Goal: Transaction & Acquisition: Subscribe to service/newsletter

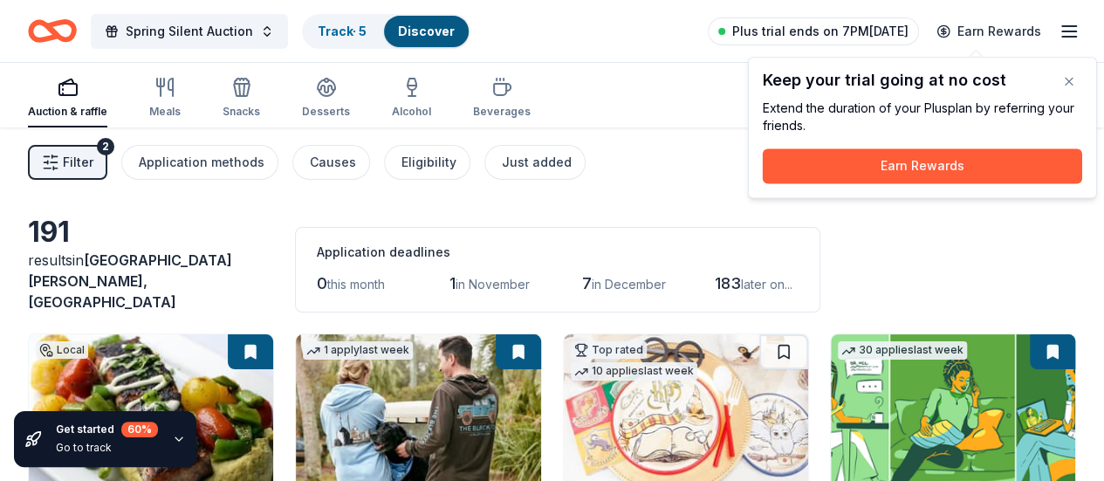
click at [880, 34] on span "Plus trial ends on 7PM[DATE]" at bounding box center [820, 31] width 176 height 21
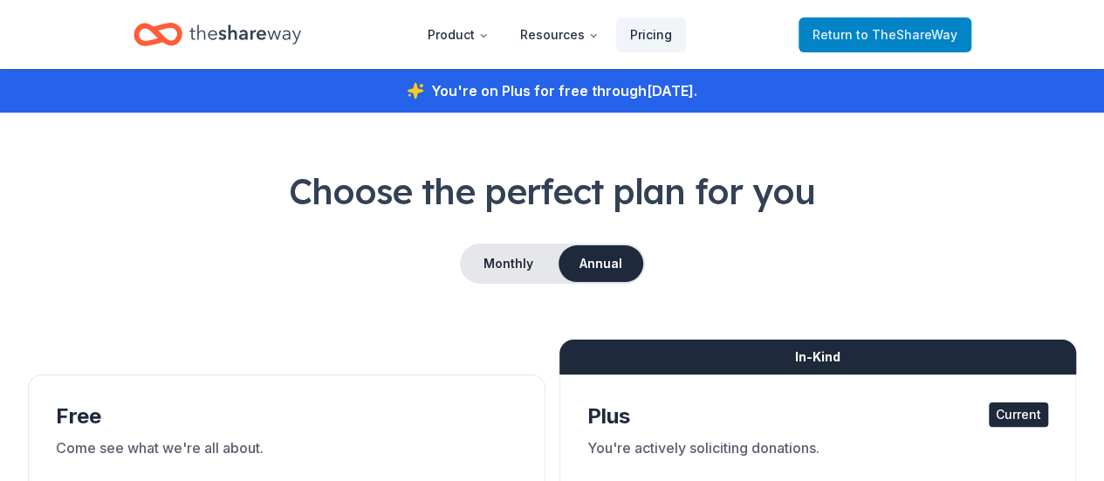
click at [880, 34] on span "to TheShareWay" at bounding box center [906, 34] width 101 height 15
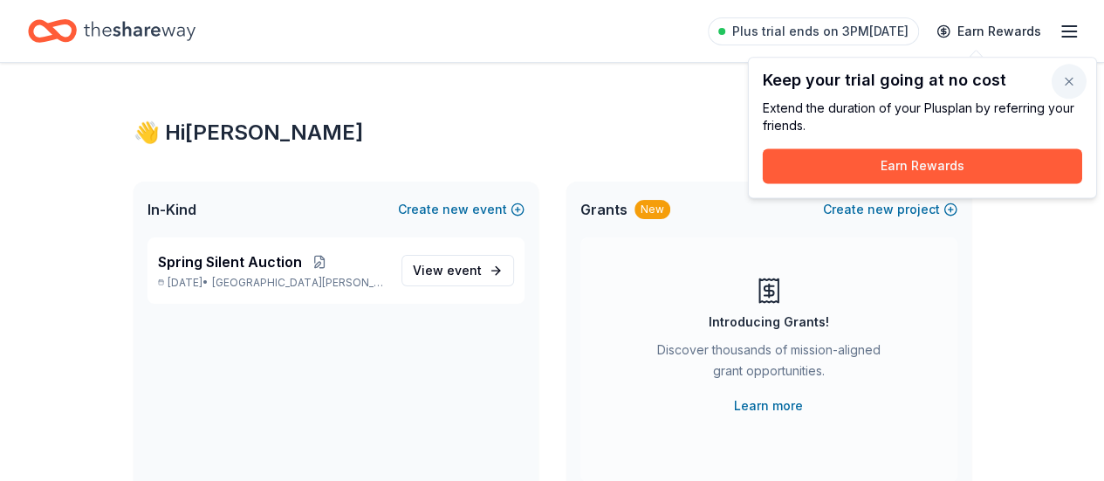
click at [1071, 78] on button "button" at bounding box center [1069, 81] width 35 height 35
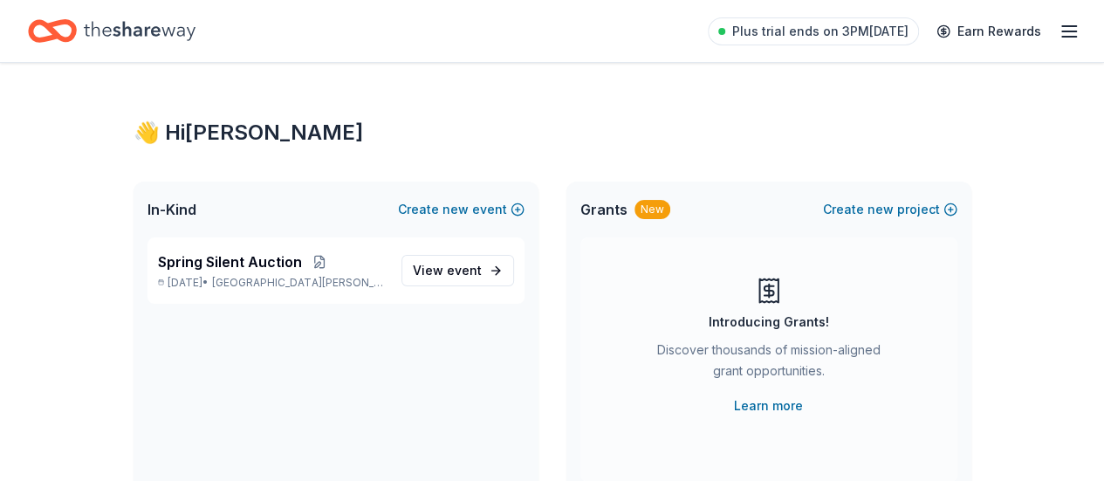
drag, startPoint x: 1098, startPoint y: 56, endPoint x: 1101, endPoint y: 228, distance: 172.0
click at [1059, 30] on icon "button" at bounding box center [1069, 31] width 21 height 21
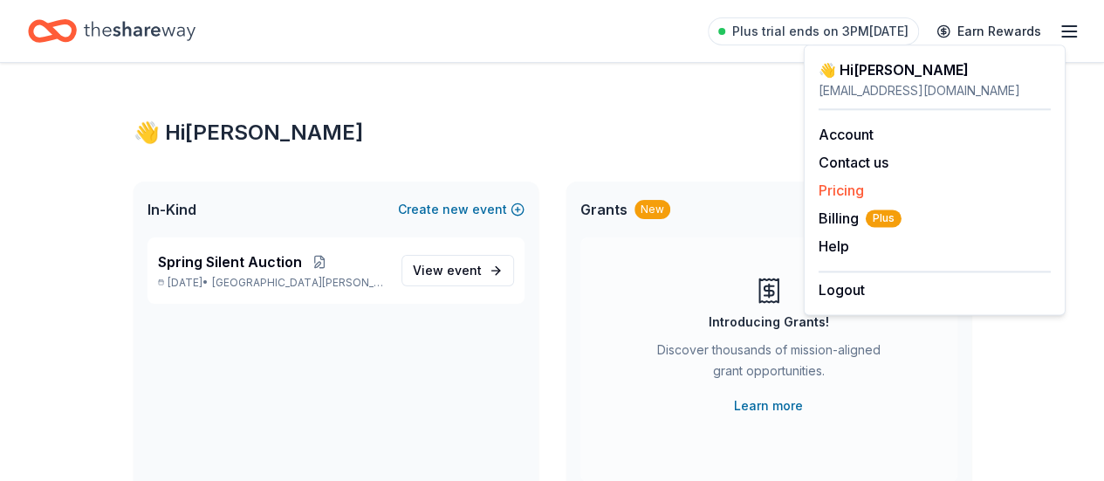
click at [844, 186] on link "Pricing" at bounding box center [841, 190] width 45 height 17
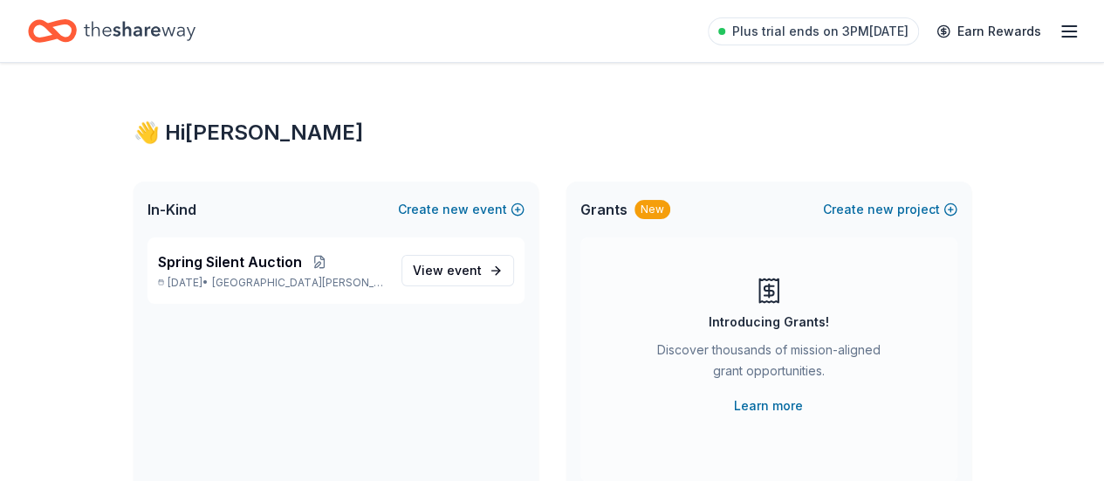
click at [1059, 29] on icon "button" at bounding box center [1069, 31] width 21 height 21
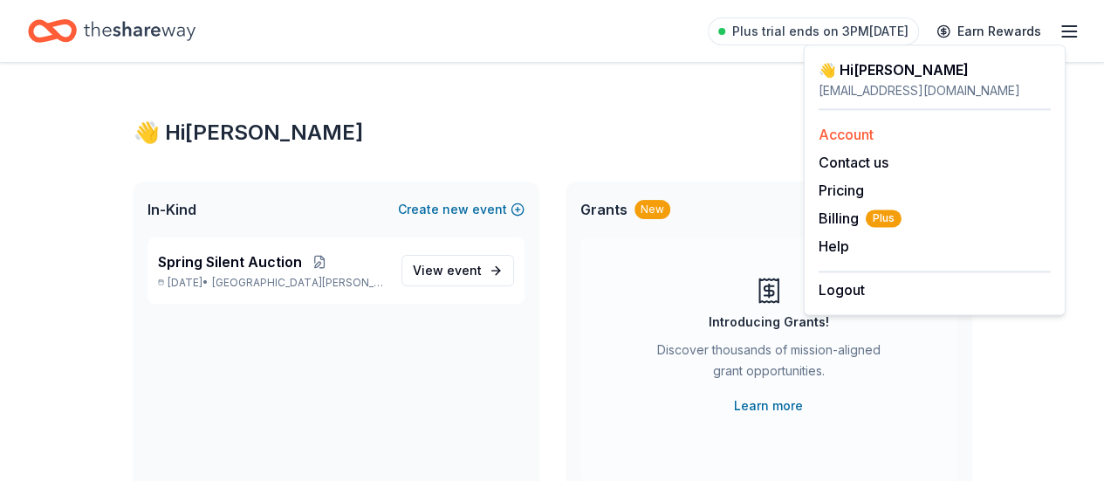
click at [849, 135] on link "Account" at bounding box center [846, 134] width 55 height 17
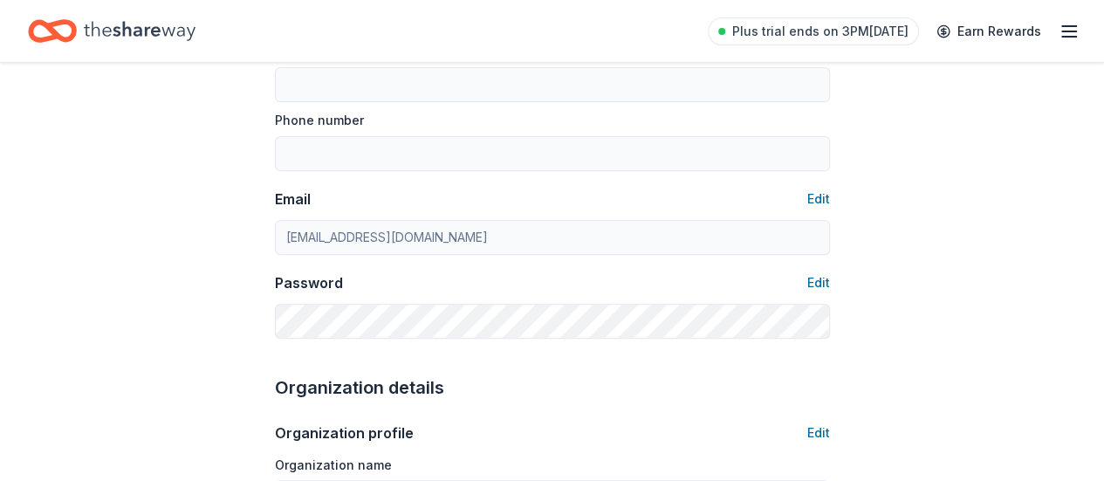
scroll to position [223, 0]
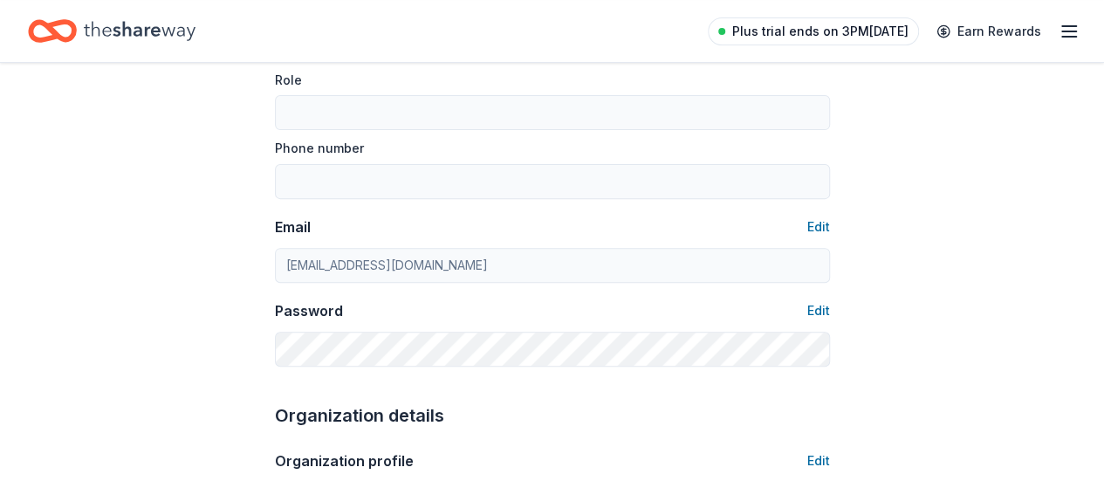
click at [759, 25] on span "Plus trial ends on 3PM[DATE]" at bounding box center [820, 31] width 176 height 21
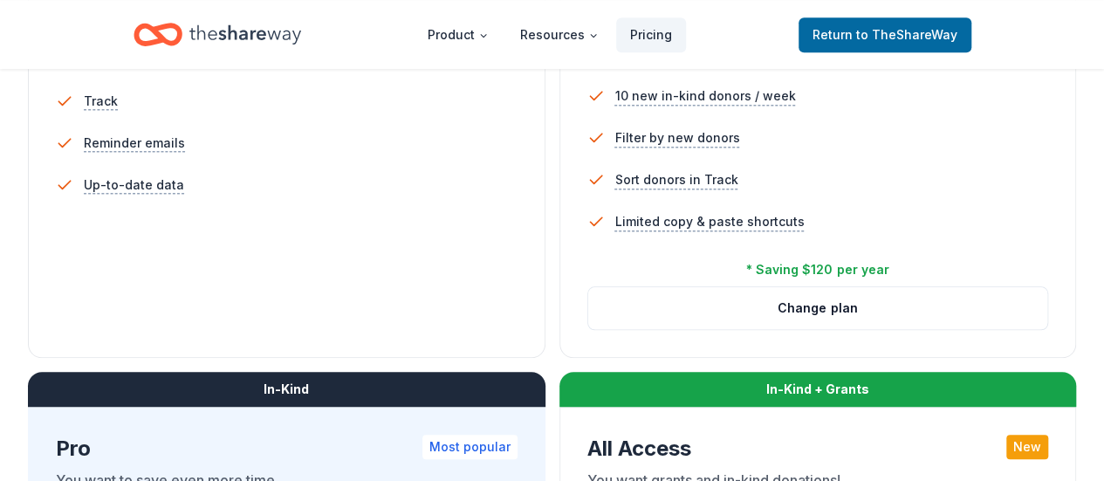
scroll to position [683, 0]
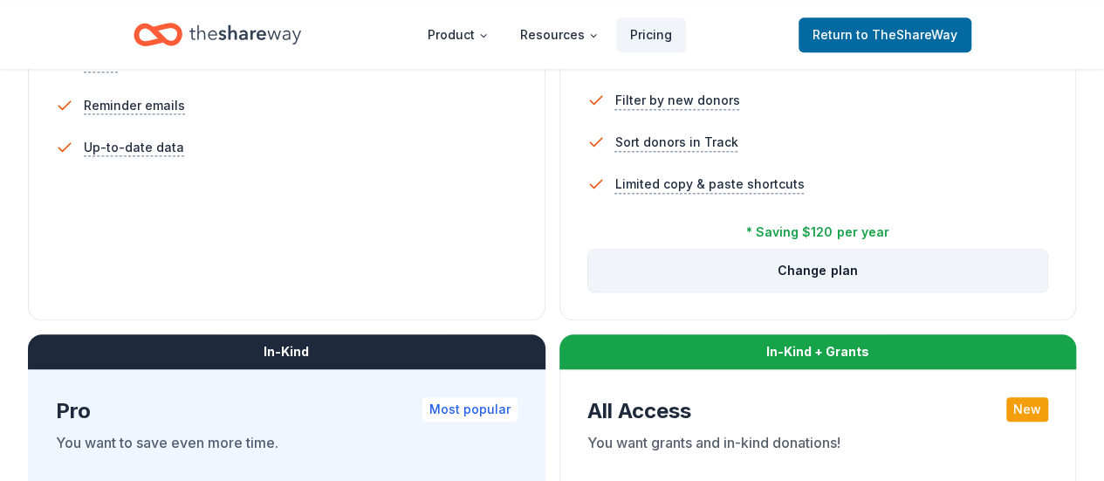
click at [588, 292] on button "Change plan" at bounding box center [818, 271] width 460 height 42
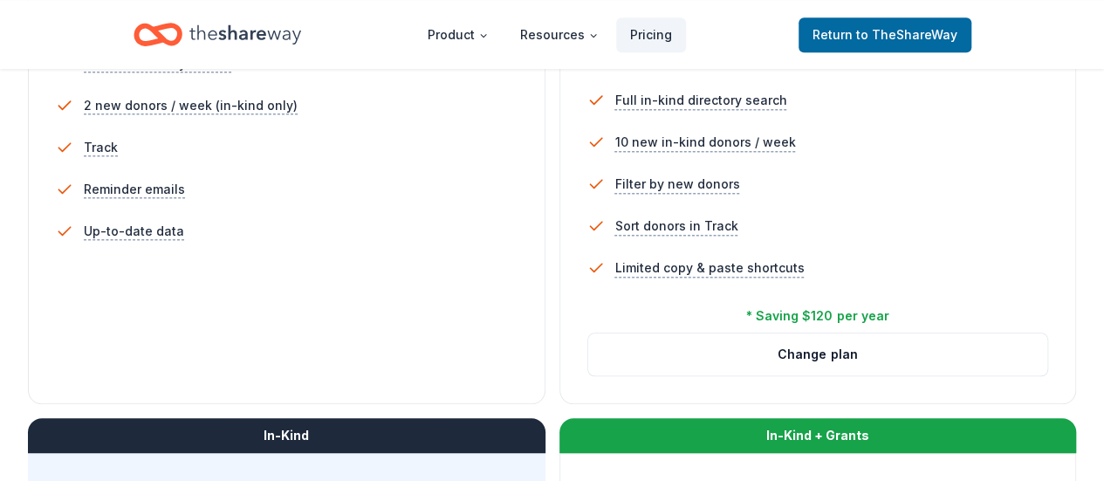
scroll to position [577, 0]
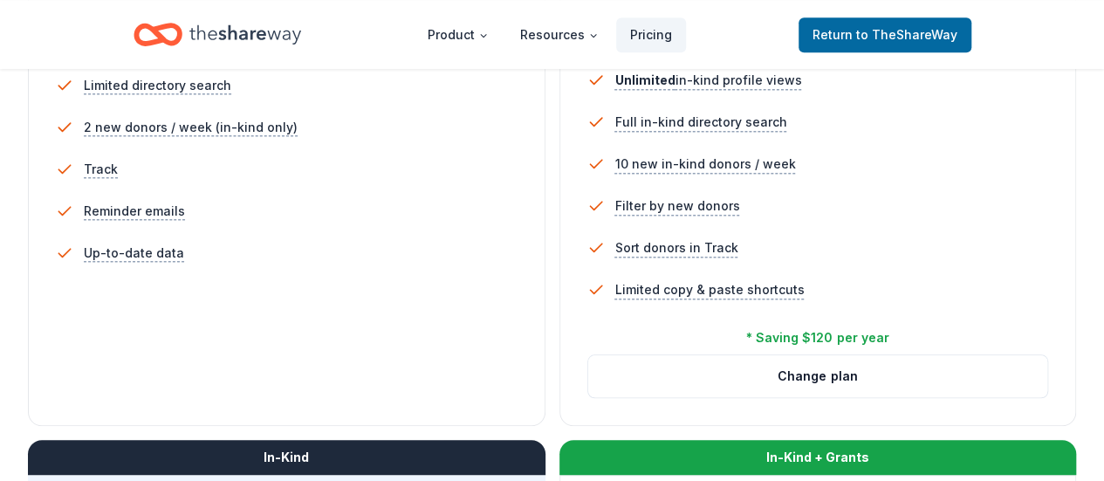
click at [157, 274] on li "Up-to-date data" at bounding box center [287, 253] width 462 height 42
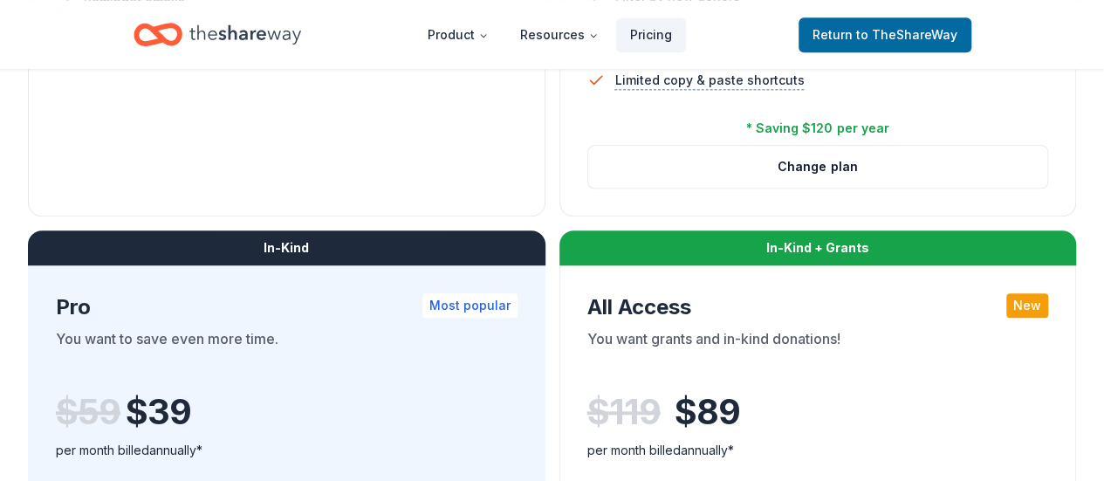
scroll to position [868, 0]
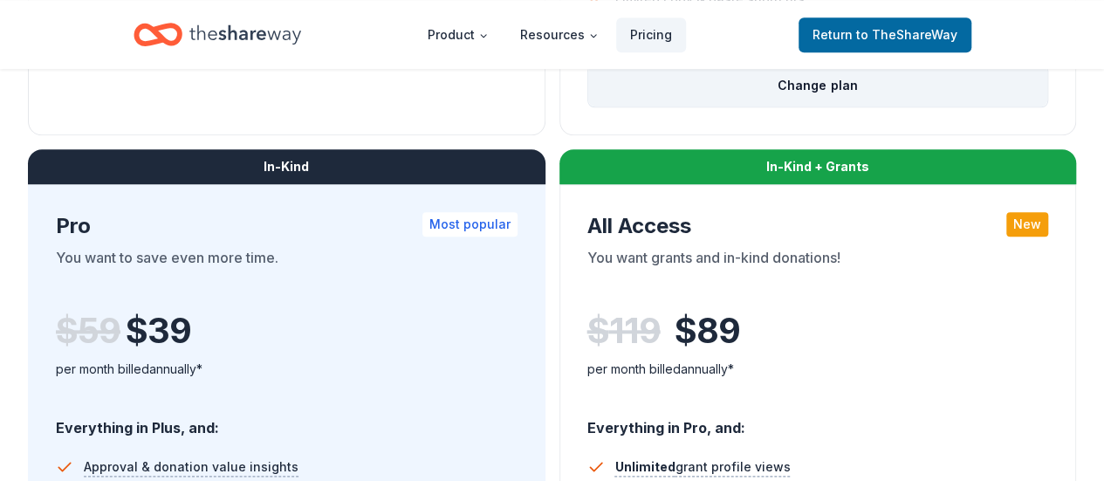
click at [588, 106] on button "Change plan" at bounding box center [818, 86] width 460 height 42
